Goal: Transaction & Acquisition: Purchase product/service

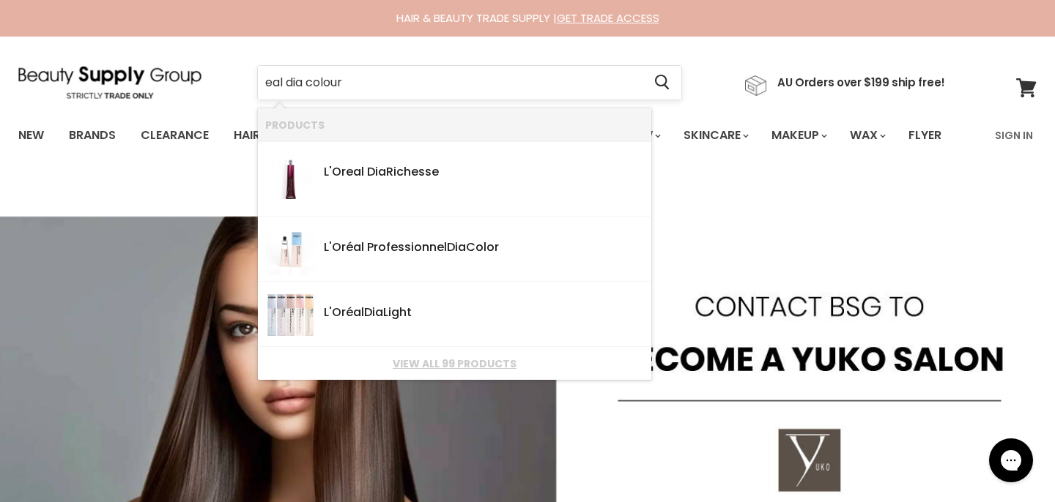
click at [264, 83] on input "eal dia colour" at bounding box center [450, 83] width 385 height 34
type input "loeal dia colour"
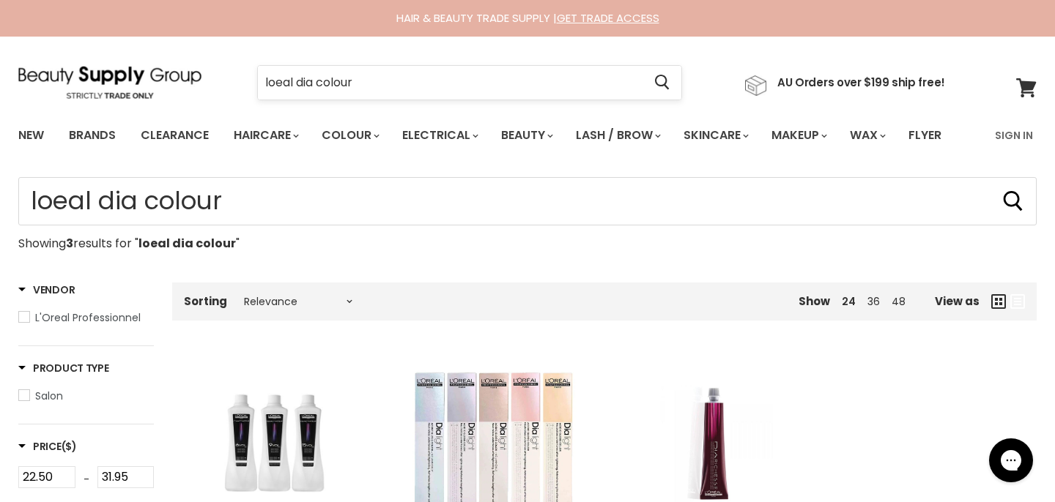
click at [277, 79] on input "loeal dia colour" at bounding box center [450, 83] width 385 height 34
type input "loreal dia colour"
click button "Cancel" at bounding box center [0, 0] width 0 height 0
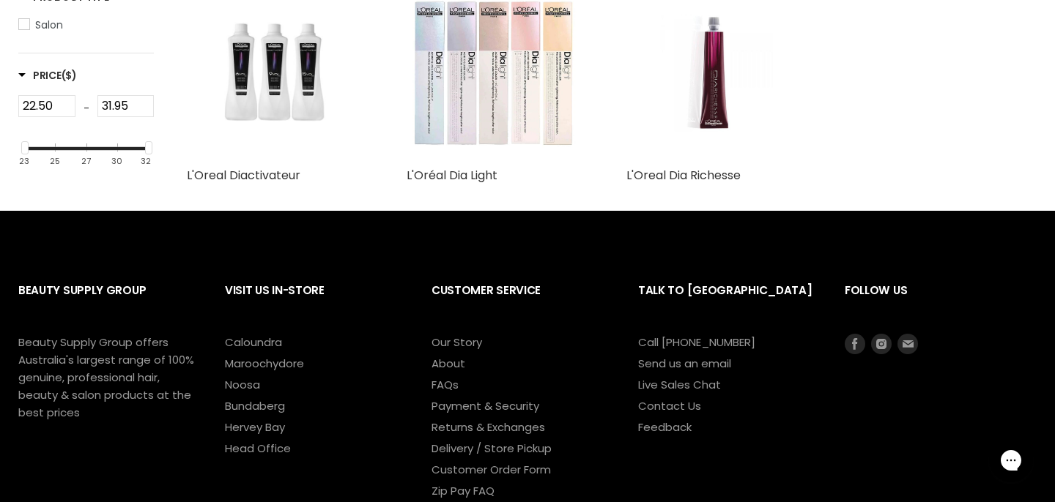
scroll to position [368, 0]
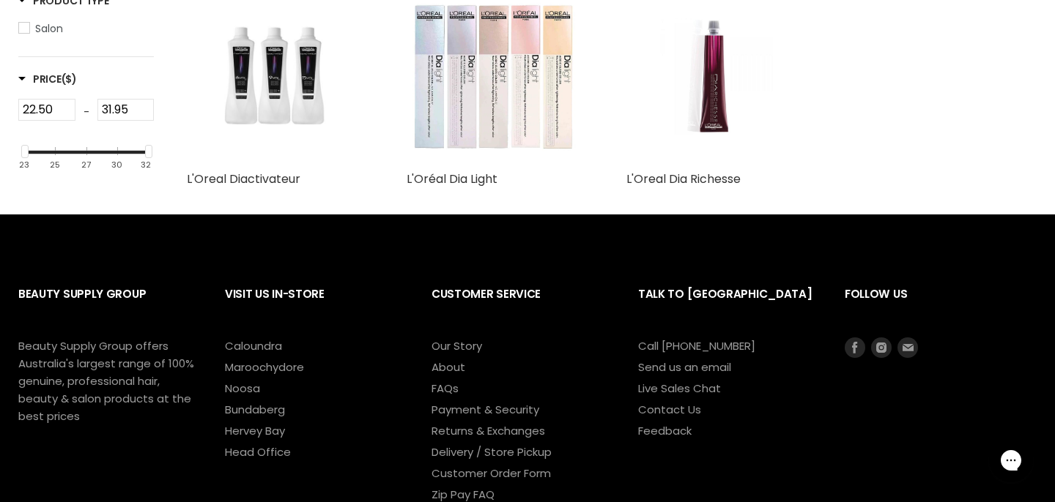
type input "loreal* dia* colour*"
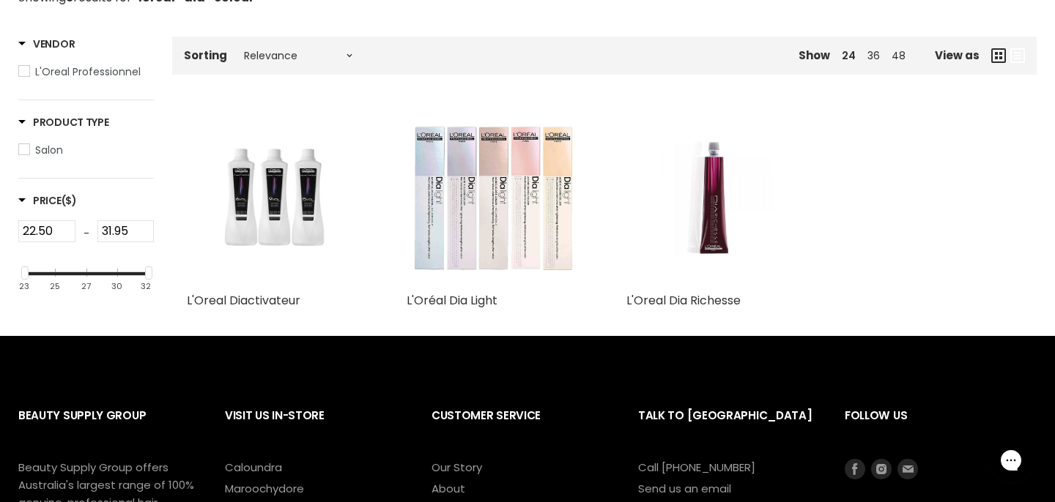
scroll to position [244, 0]
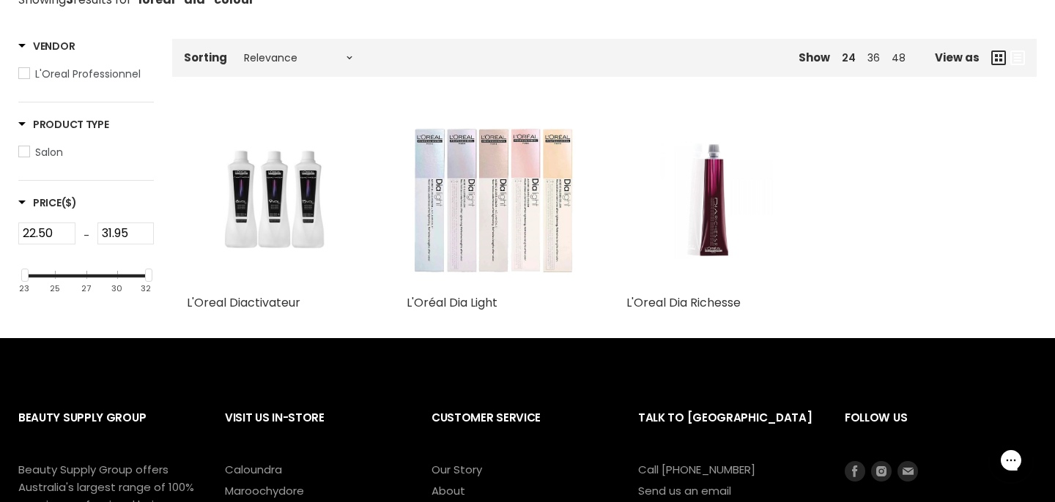
click at [518, 221] on img "Main content" at bounding box center [495, 200] width 176 height 176
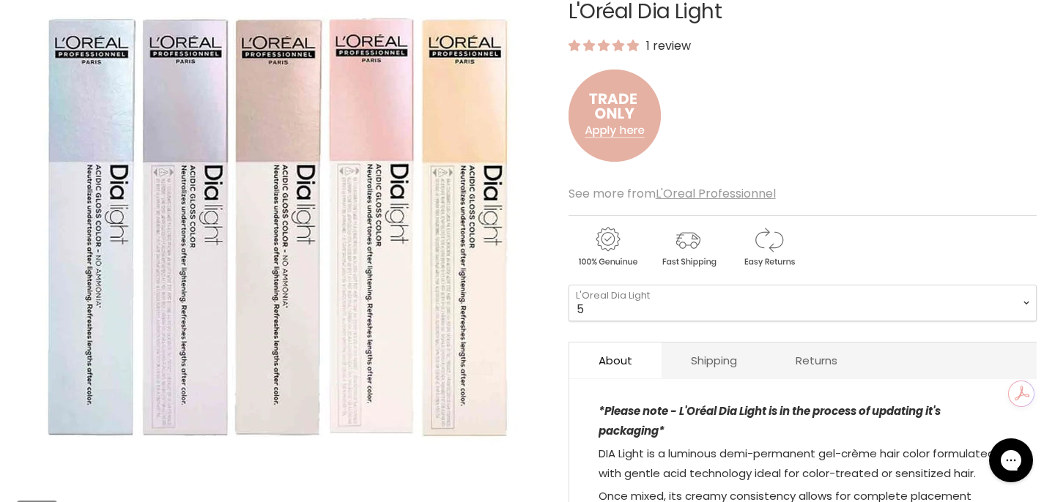
scroll to position [214, 0]
click at [760, 306] on select "5 5.66 5.8 6 6.3 6.45 7 7.12 7.23 7.31 7.43 7.8 8 8.1 8.23" at bounding box center [802, 302] width 468 height 37
click at [568, 284] on select "5 5.66 5.8 6 6.3 6.45 7 7.12 7.23 7.31 7.43 7.8 8 8.1 8.23" at bounding box center [802, 302] width 468 height 37
click at [706, 311] on select "5 5.66 5.8 6 6.3 6.45 7 7.12 7.23 7.31 7.43 7.8 8 8.1 8.23" at bounding box center [802, 302] width 468 height 37
click at [568, 284] on select "5 5.66 5.8 6 6.3 6.45 7 7.12 7.23 7.31 7.43 7.8 8 8.1 8.23" at bounding box center [802, 302] width 468 height 37
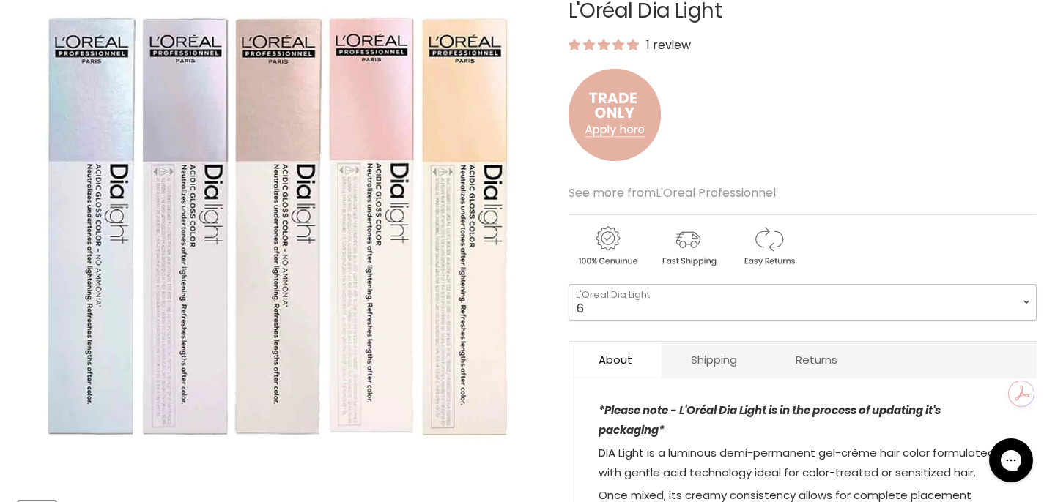
select select "6"
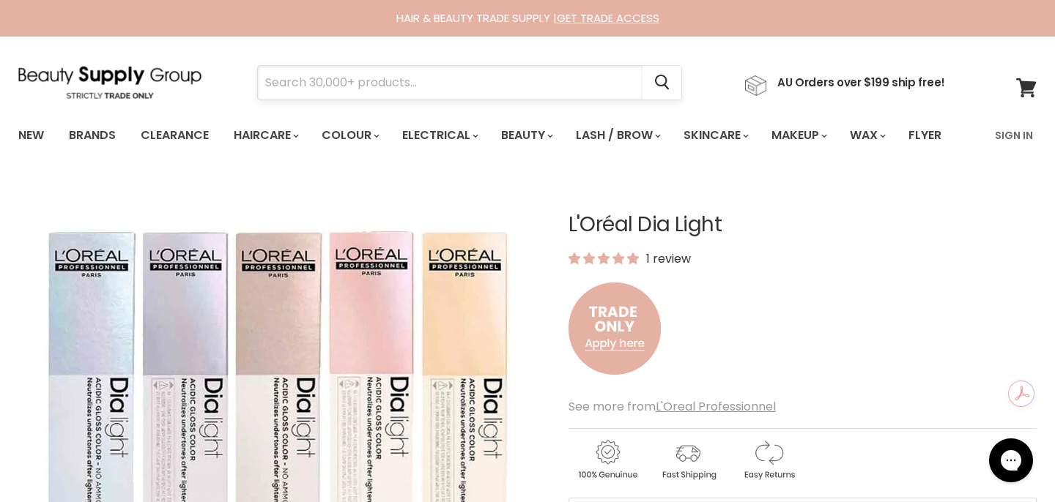
click at [424, 88] on input "Search" at bounding box center [450, 83] width 385 height 34
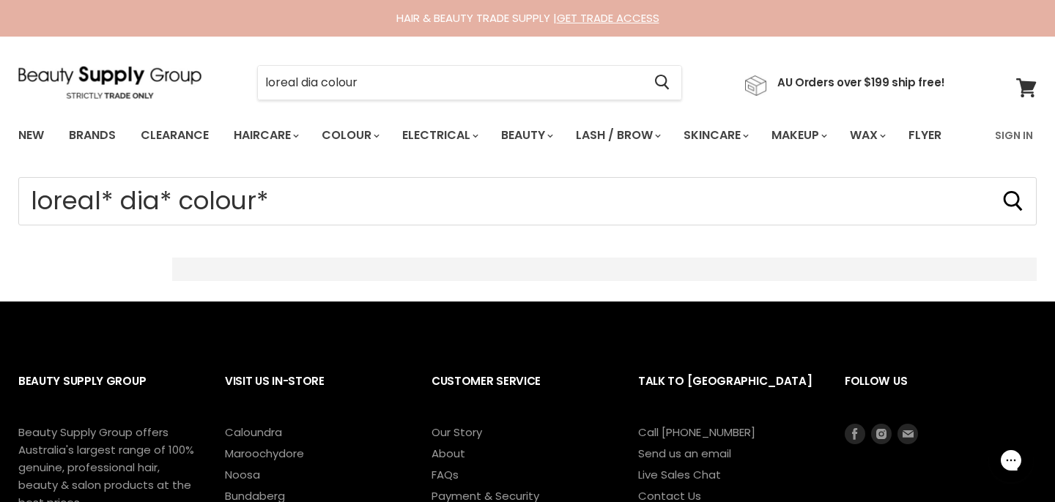
scroll to position [341, 0]
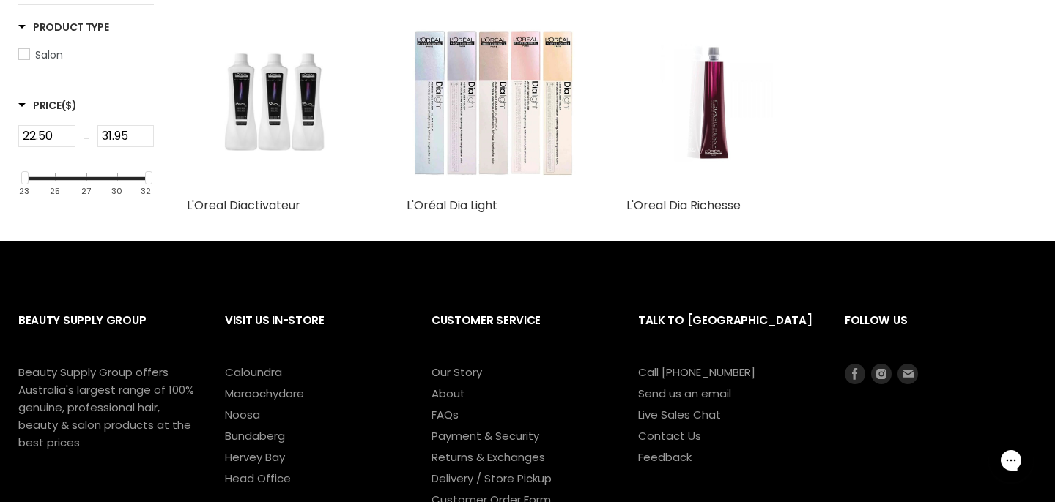
type input "loreal* dia* colour*"
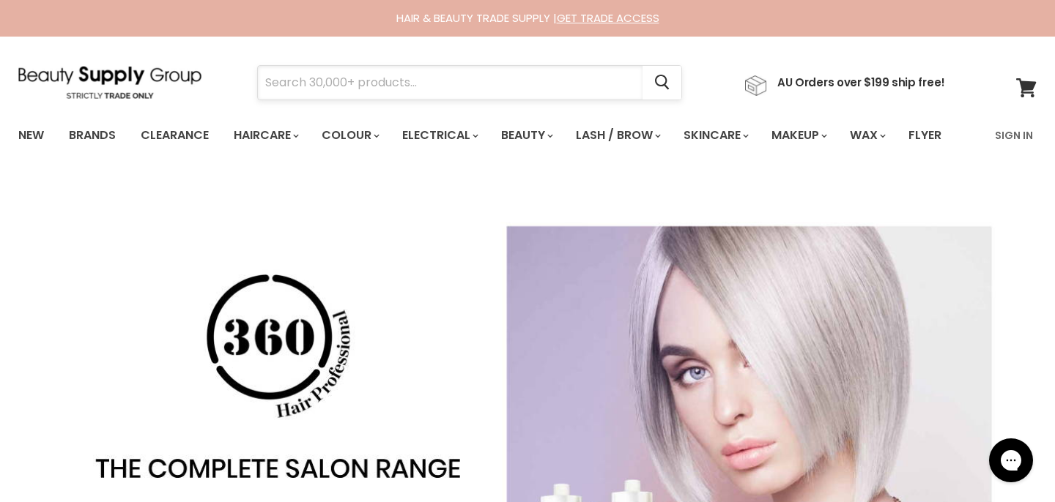
click at [530, 87] on input "Search" at bounding box center [450, 83] width 385 height 34
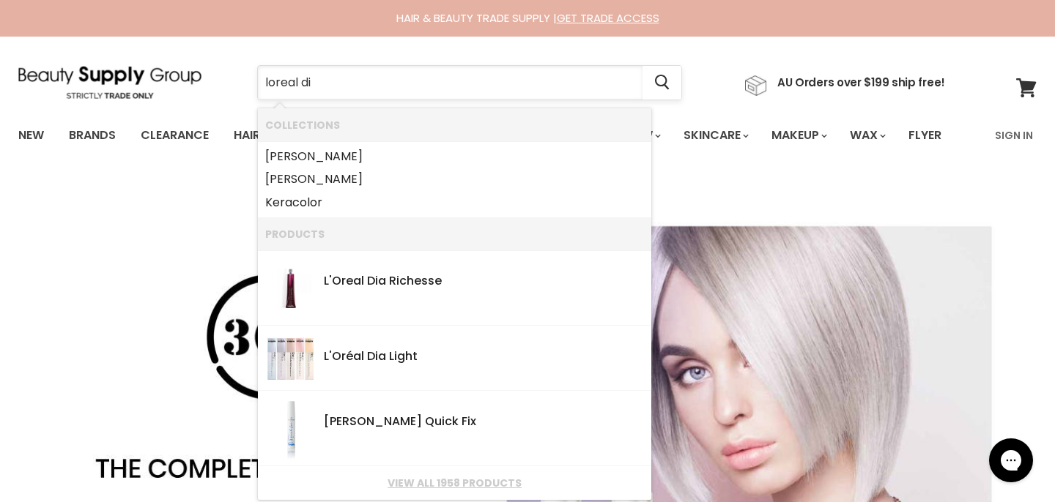
type input "loreal dia"
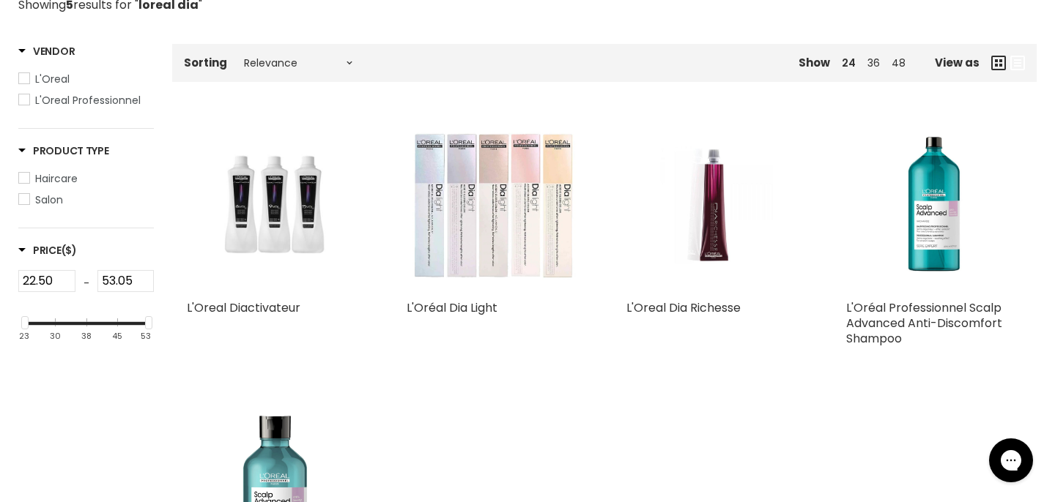
scroll to position [238, 0]
click at [479, 226] on img "Main content" at bounding box center [495, 206] width 176 height 176
